Goal: Information Seeking & Learning: Learn about a topic

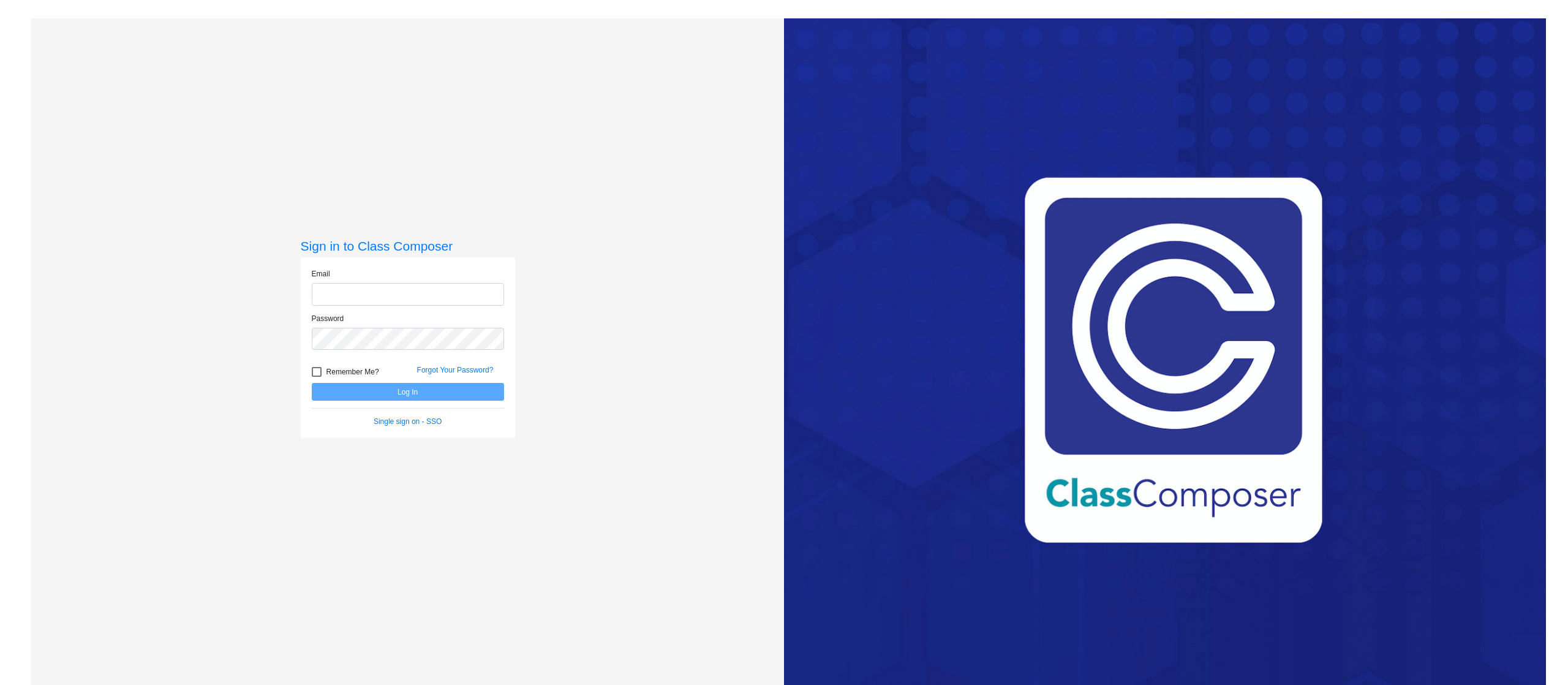
type input "[PERSON_NAME][EMAIL_ADDRESS][PERSON_NAME][DOMAIN_NAME]"
click at [433, 388] on button "Log In" at bounding box center [407, 392] width 192 height 18
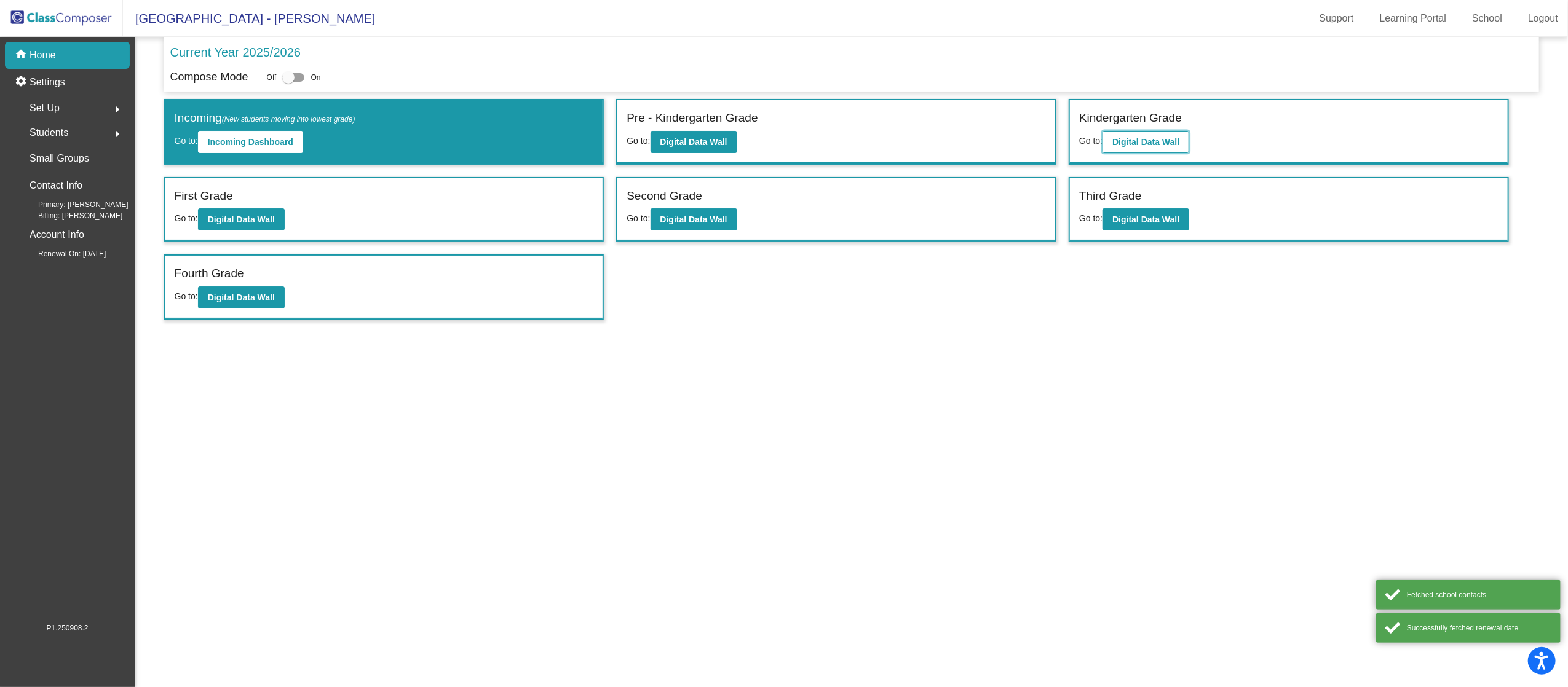
click at [1162, 139] on b "Digital Data Wall" at bounding box center [1146, 142] width 67 height 10
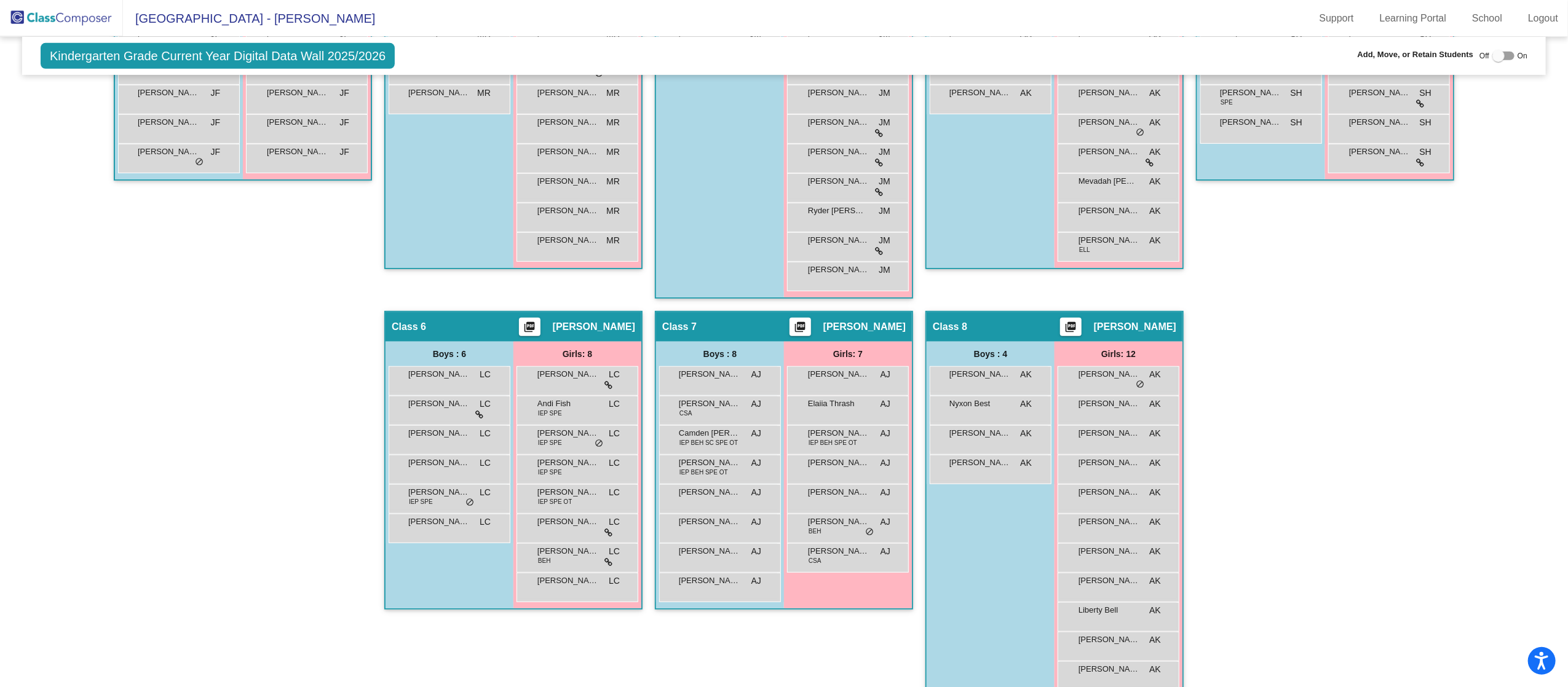
scroll to position [558, 0]
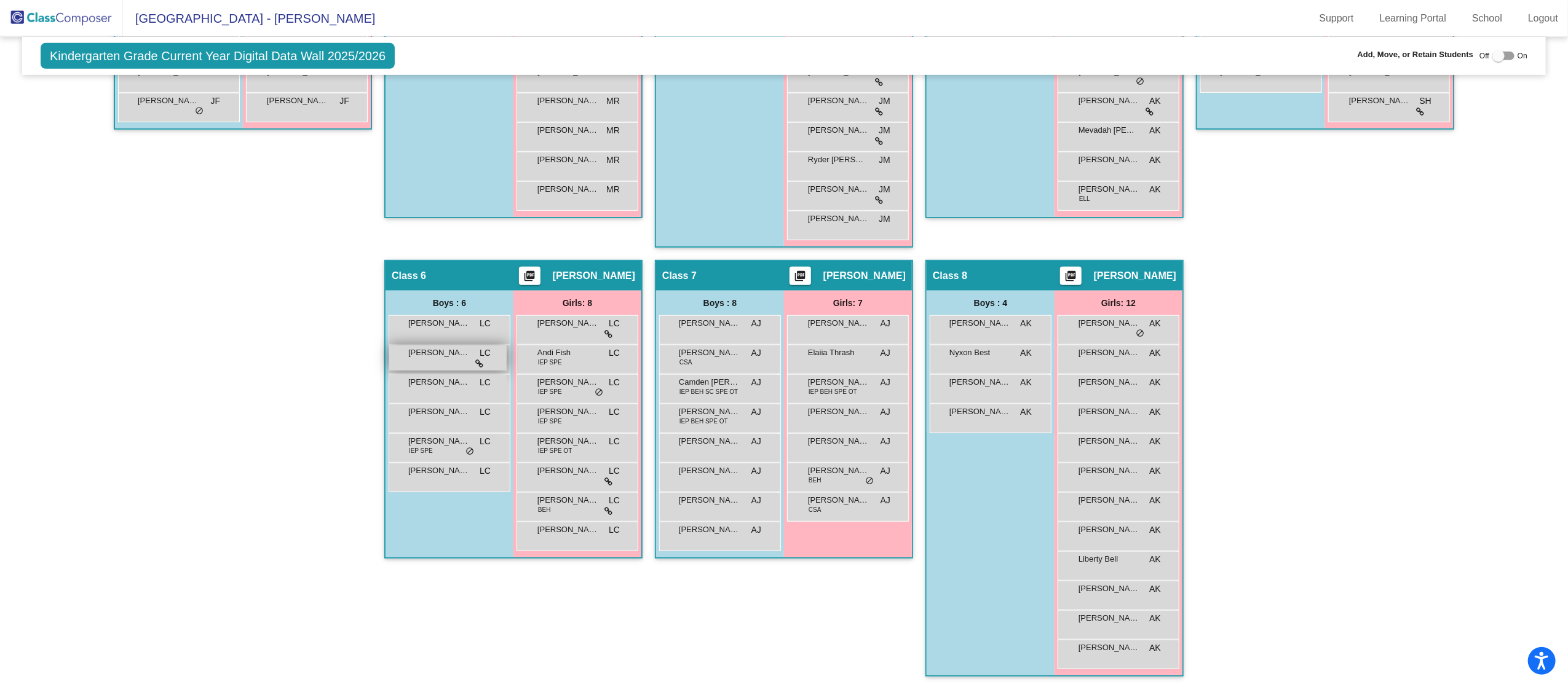
click at [438, 353] on span "[PERSON_NAME]" at bounding box center [439, 353] width 62 height 12
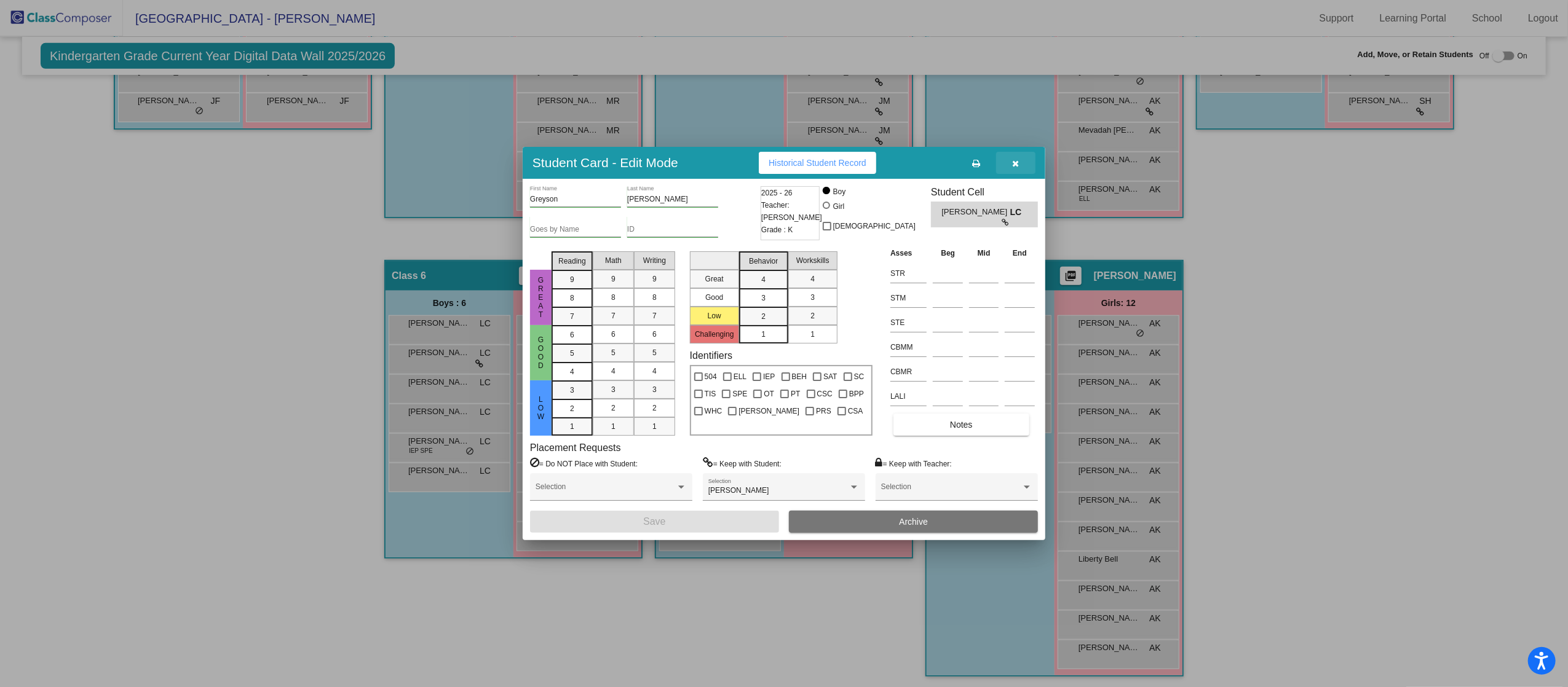
click at [1016, 168] on icon "button" at bounding box center [1016, 163] width 7 height 9
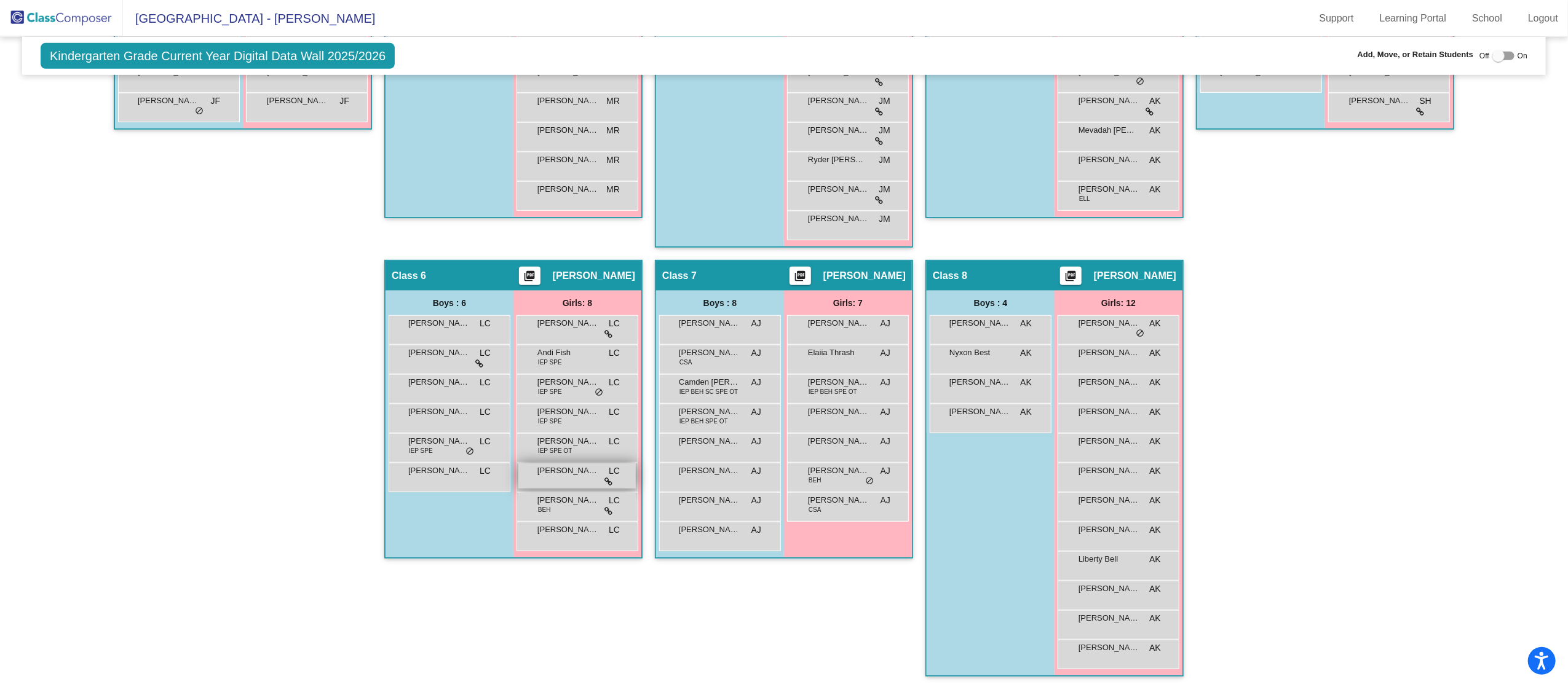
click at [566, 485] on div "[PERSON_NAME] Van [PERSON_NAME] lock do_not_disturb_alt" at bounding box center [577, 476] width 117 height 25
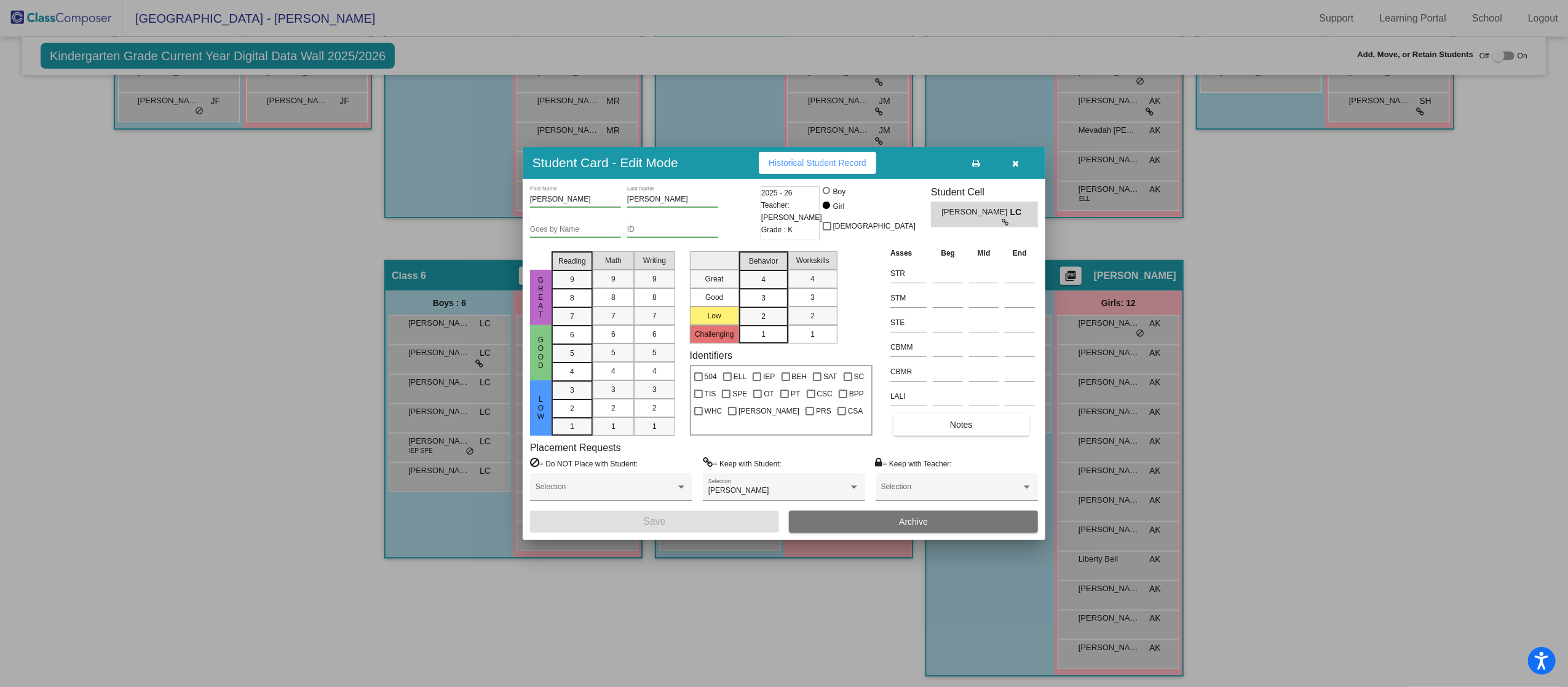
click at [1021, 161] on button "button" at bounding box center [1016, 162] width 39 height 22
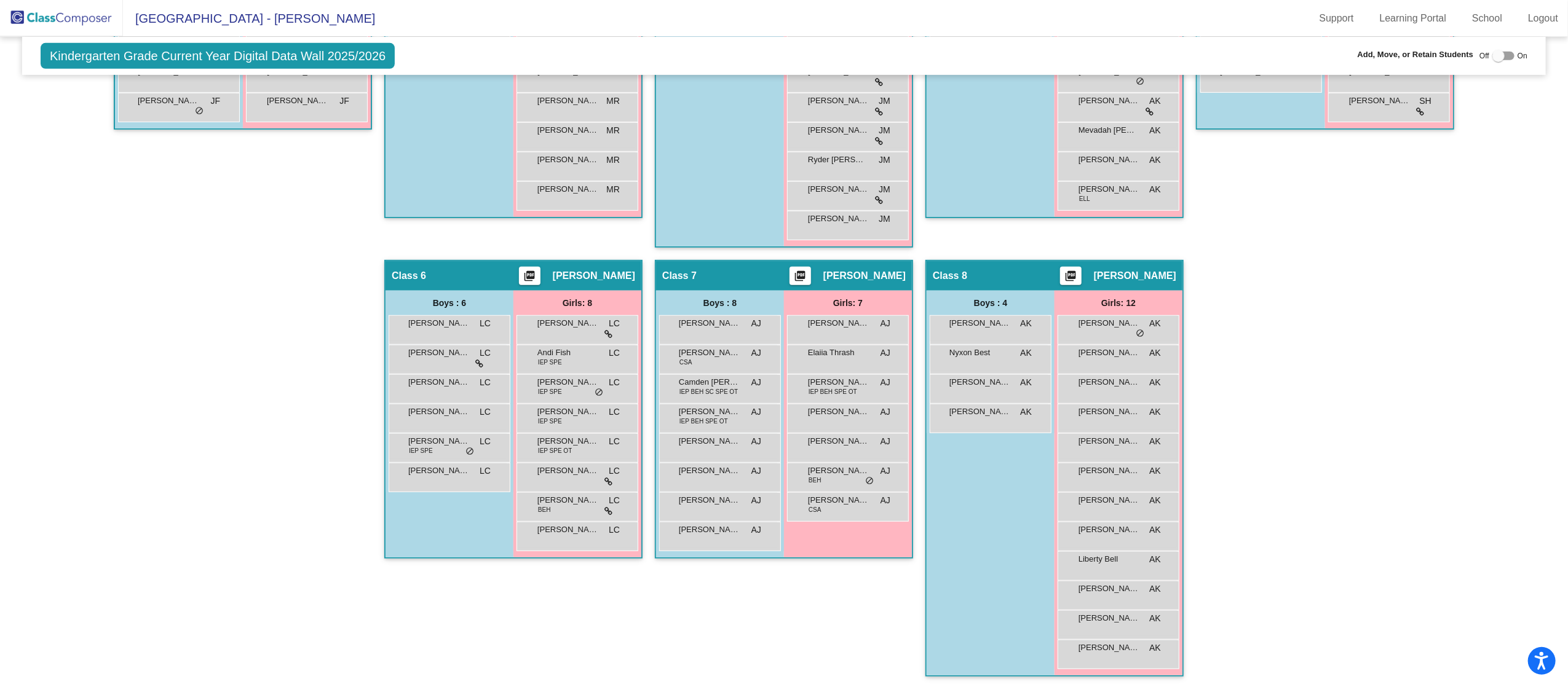
click at [1443, 404] on div "Hallway - Hallway Class picture_as_pdf Add Student First Name Last Name Student…" at bounding box center [783, 260] width 1505 height 858
